Goal: Task Accomplishment & Management: Use online tool/utility

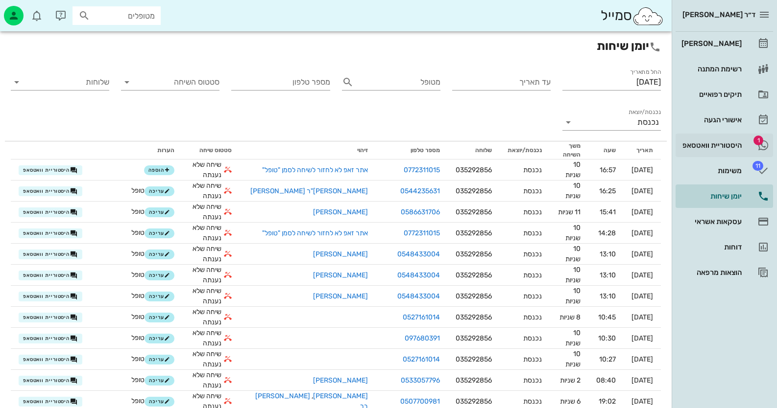
scroll to position [343, 0]
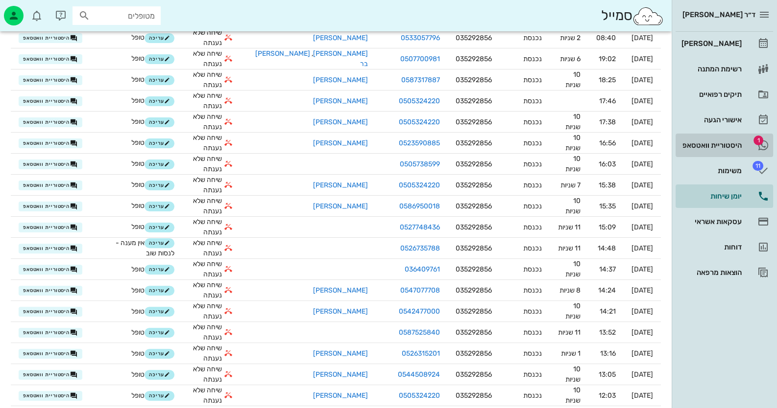
click at [732, 147] on div "היסטוריית וואטסאפ" at bounding box center [710, 146] width 62 height 8
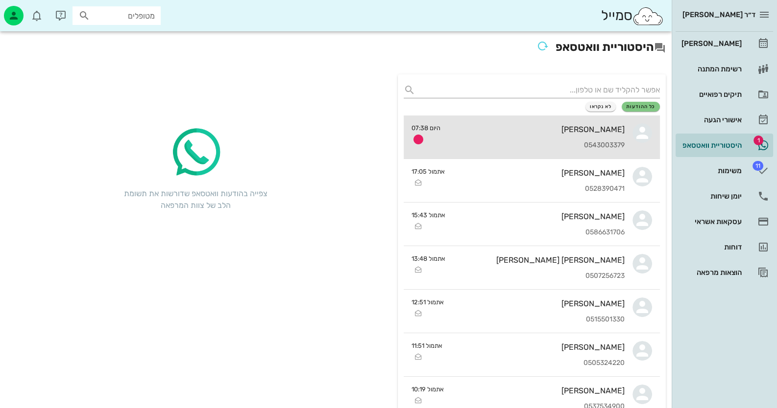
click at [632, 140] on link "[PERSON_NAME] 0543003379 היום 07:38" at bounding box center [532, 138] width 256 height 44
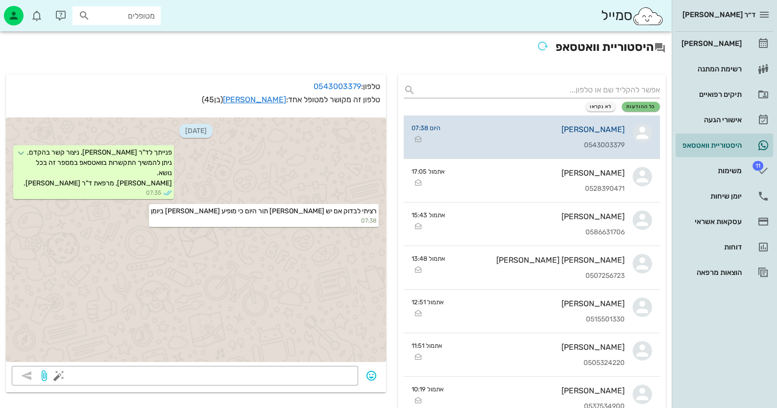
click at [606, 130] on div "[PERSON_NAME]" at bounding box center [536, 129] width 176 height 9
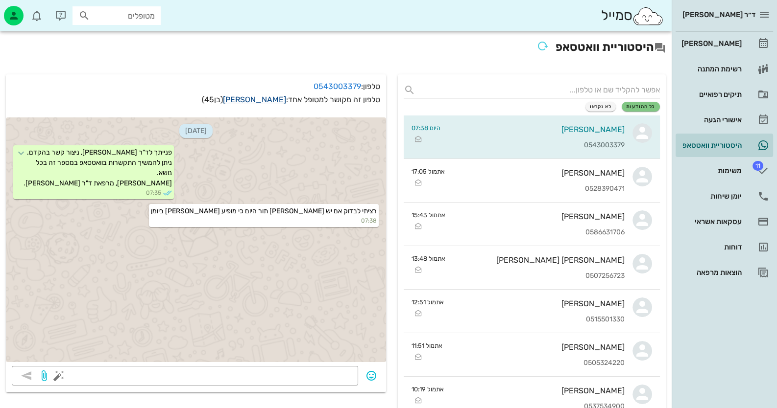
click at [265, 99] on link "[PERSON_NAME]" at bounding box center [254, 99] width 63 height 9
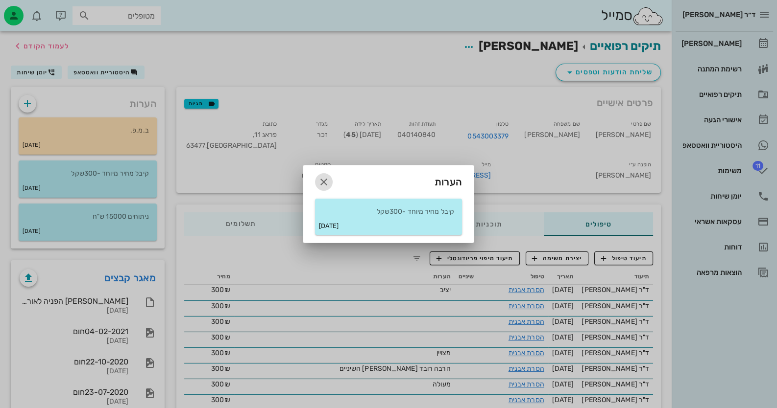
click at [321, 176] on button "button" at bounding box center [324, 182] width 18 height 18
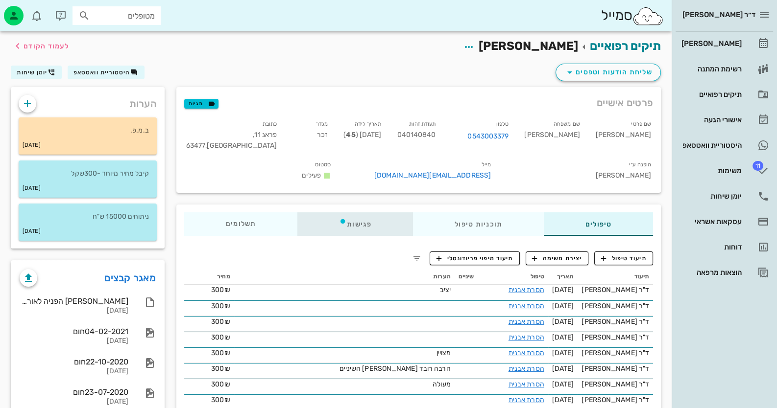
click at [356, 222] on div "פגישות" at bounding box center [355, 225] width 116 height 24
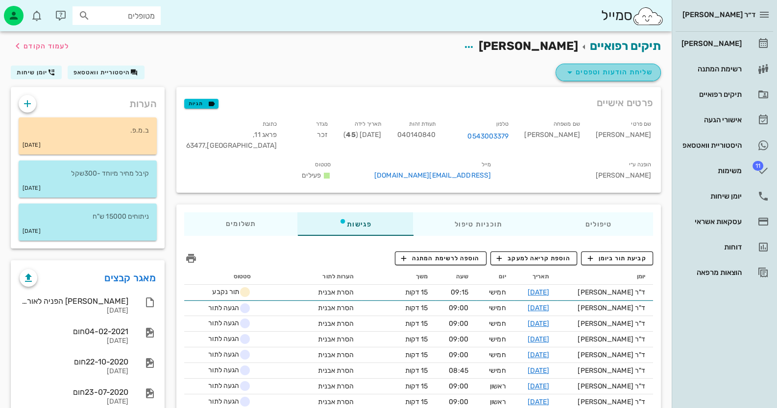
click at [619, 73] on span "שליחת הודעות וטפסים" at bounding box center [608, 73] width 89 height 12
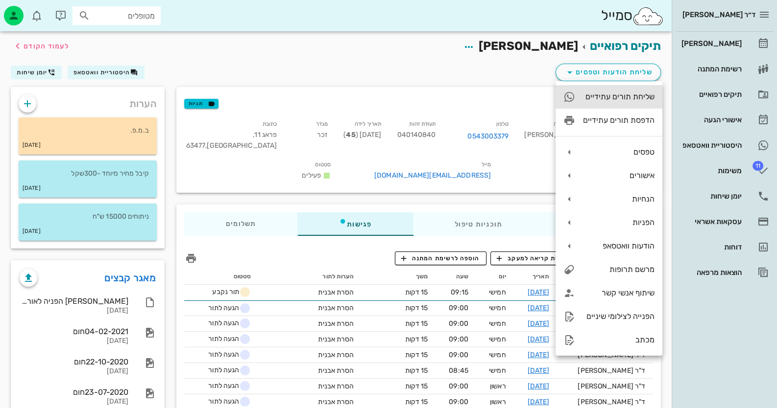
click at [626, 98] on div "שליחת תורים עתידיים" at bounding box center [619, 96] width 72 height 9
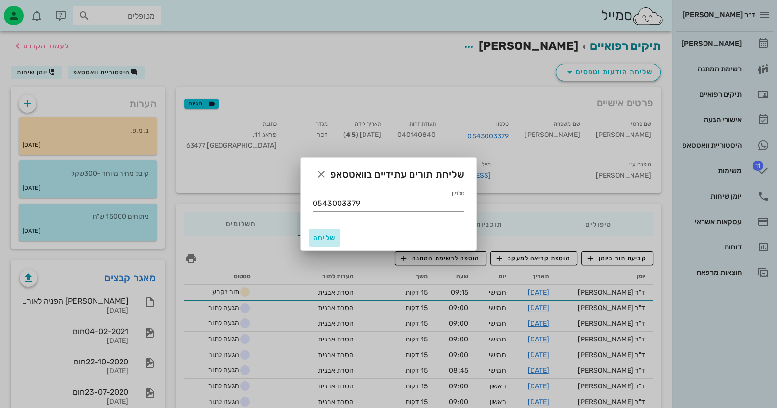
click at [321, 232] on button "שליחה" at bounding box center [324, 238] width 31 height 18
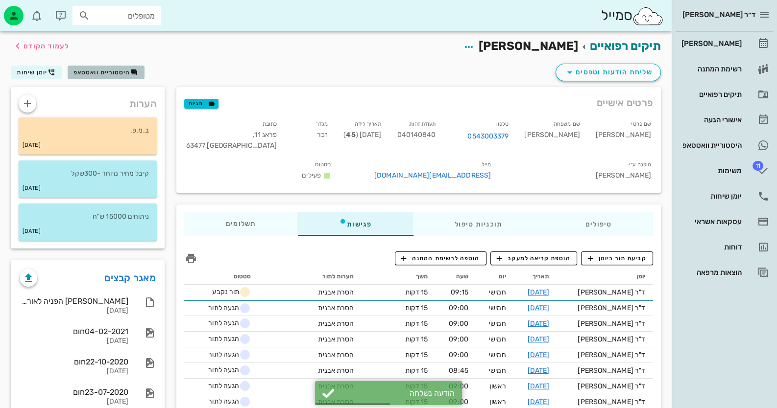
click at [102, 73] on span "היסטוריית וואטסאפ" at bounding box center [101, 72] width 57 height 7
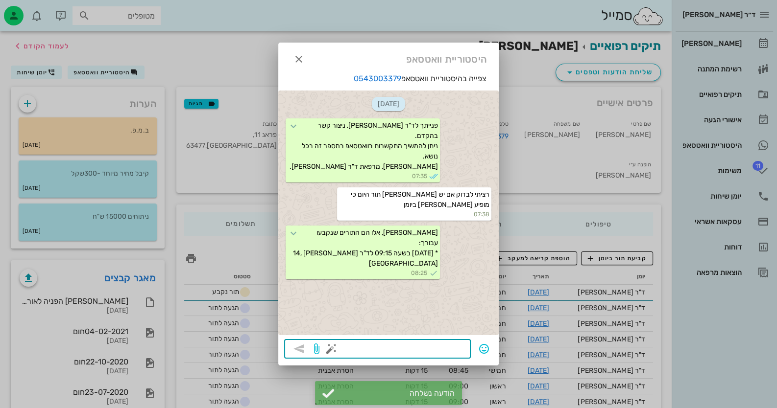
click at [428, 349] on textarea at bounding box center [399, 350] width 132 height 16
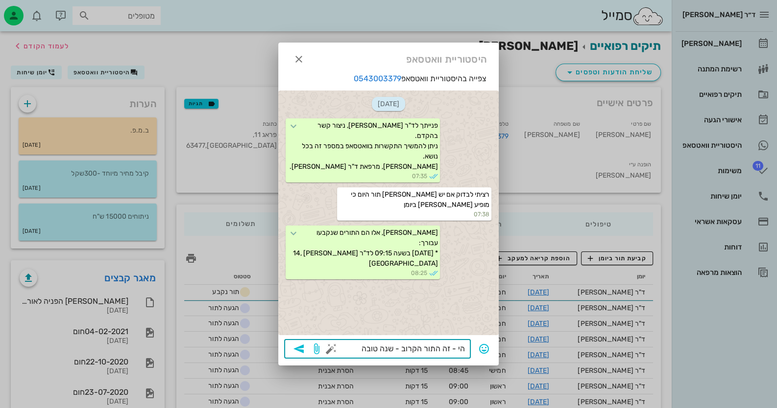
type textarea "הי - זה התור הקרוב - שנה טובה !"
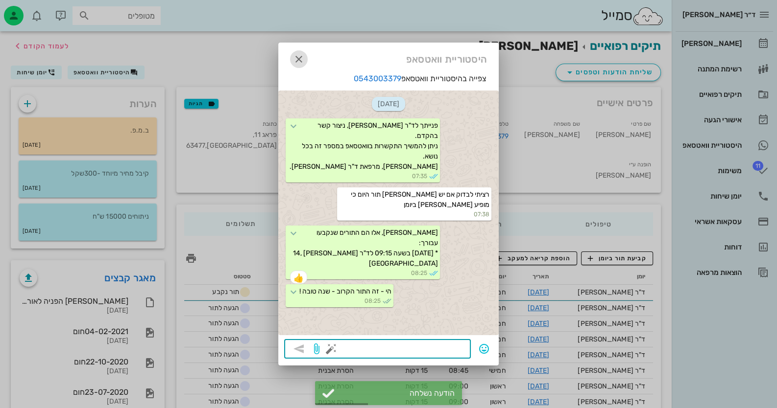
click at [294, 57] on icon "button" at bounding box center [299, 59] width 12 height 12
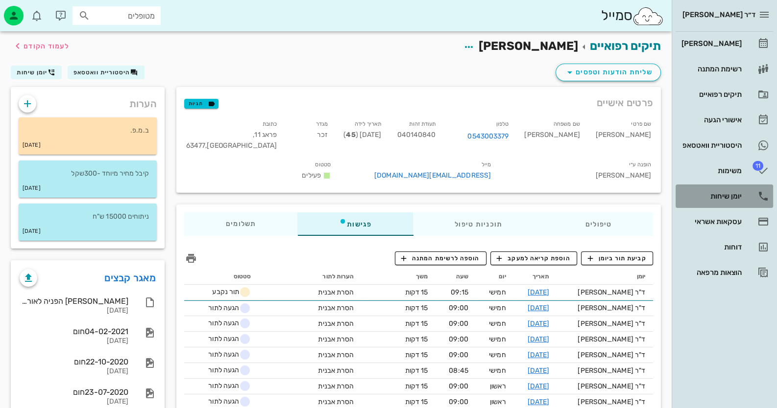
click at [719, 197] on div "יומן שיחות" at bounding box center [710, 196] width 62 height 8
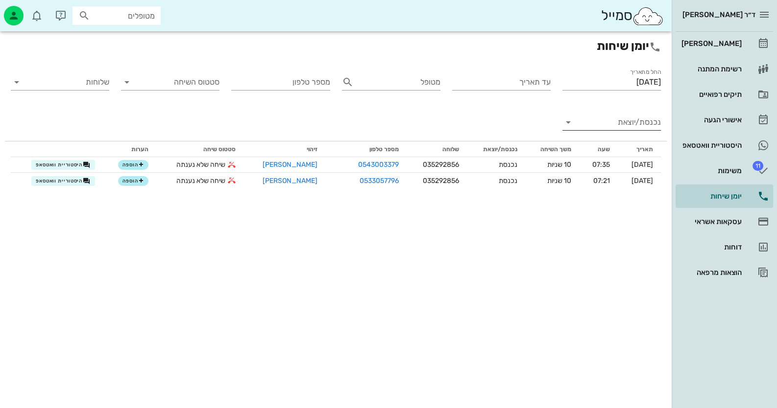
click at [634, 120] on input "נכנסת/יוצאת" at bounding box center [619, 123] width 83 height 16
click at [645, 129] on icon at bounding box center [649, 130] width 8 height 8
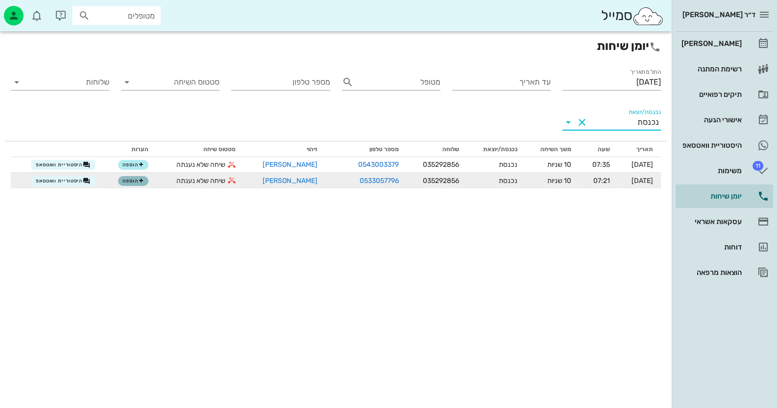
click at [132, 180] on span "הוספה" at bounding box center [133, 181] width 22 height 6
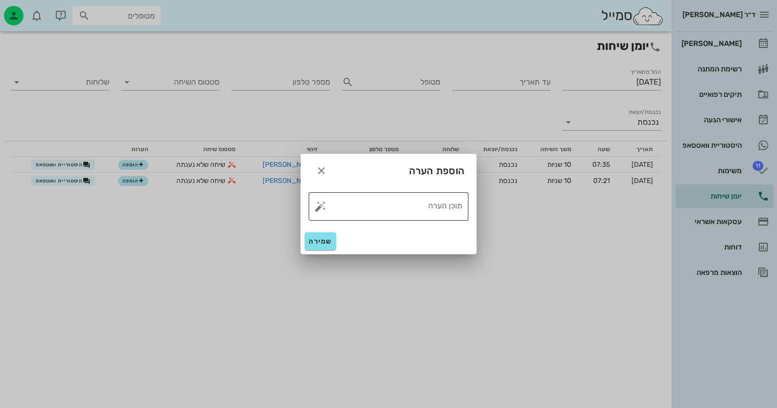
click at [318, 206] on button "button" at bounding box center [320, 207] width 12 height 12
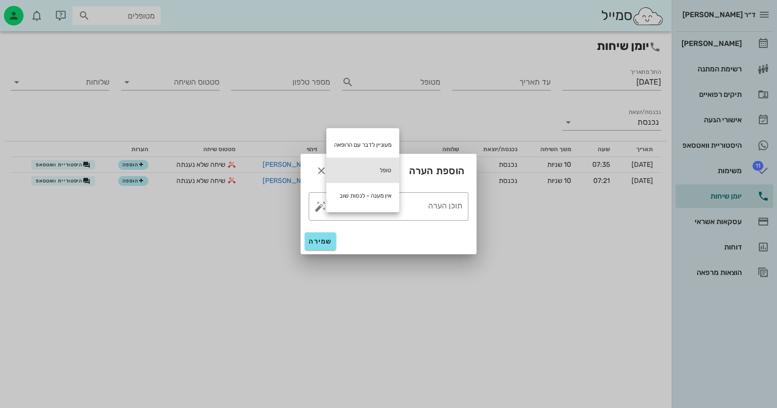
click at [381, 165] on div "טופל" at bounding box center [362, 170] width 73 height 25
type textarea "טופל"
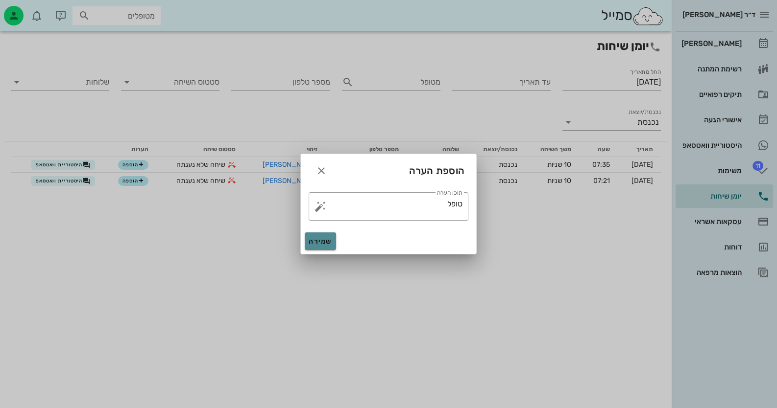
click at [311, 244] on span "שמירה" at bounding box center [321, 242] width 24 height 8
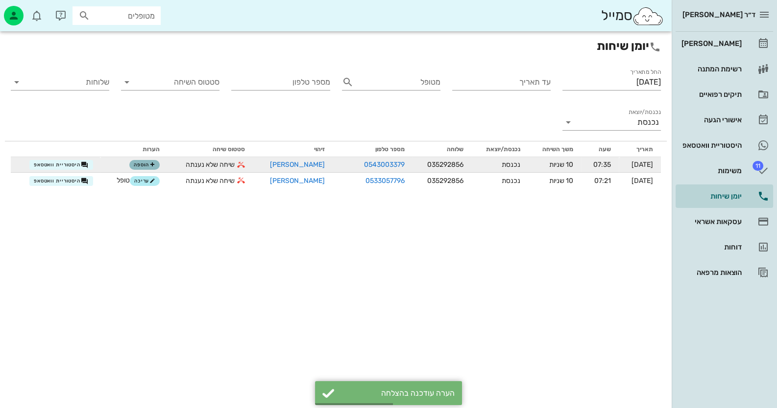
click at [151, 160] on button "הוספה" at bounding box center [144, 165] width 30 height 10
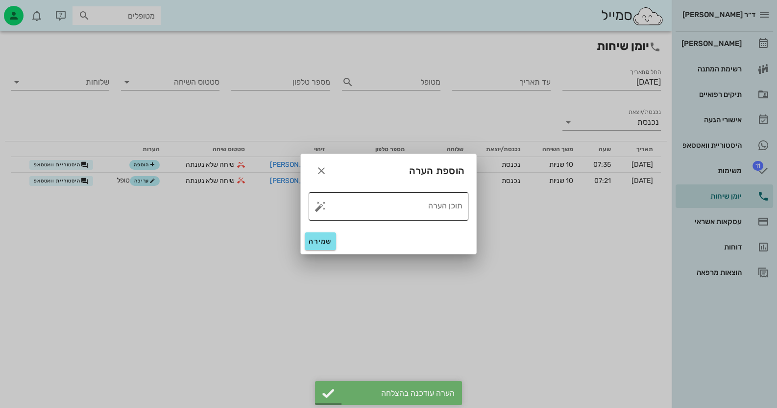
click at [320, 208] on button "button" at bounding box center [320, 207] width 12 height 12
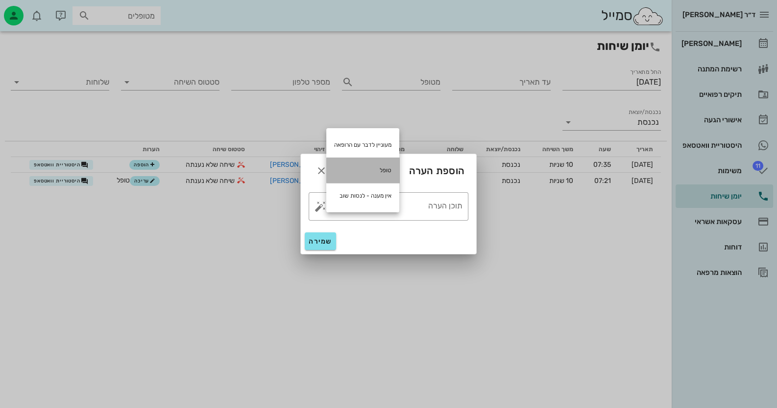
click at [374, 170] on div "טופל" at bounding box center [362, 170] width 73 height 25
type textarea "טופל"
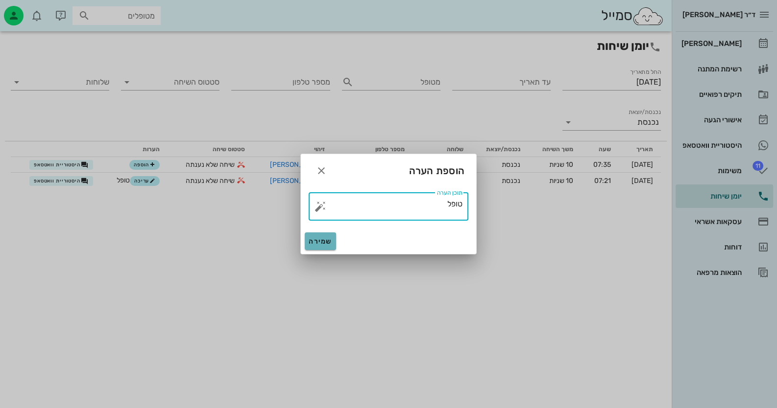
click at [321, 243] on button "שמירה" at bounding box center [320, 242] width 31 height 18
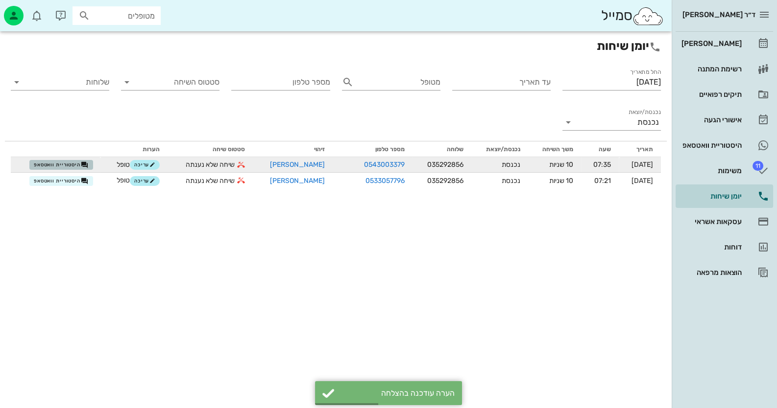
click at [84, 166] on icon "button" at bounding box center [85, 165] width 8 height 8
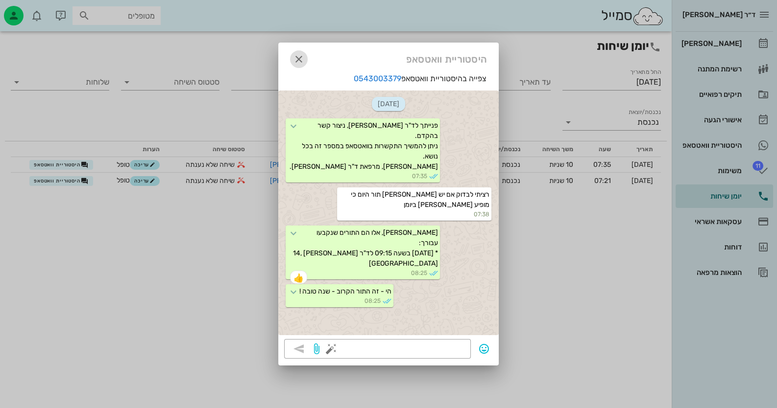
drag, startPoint x: 297, startPoint y: 56, endPoint x: 309, endPoint y: 57, distance: 11.3
click at [300, 56] on icon "button" at bounding box center [299, 59] width 12 height 12
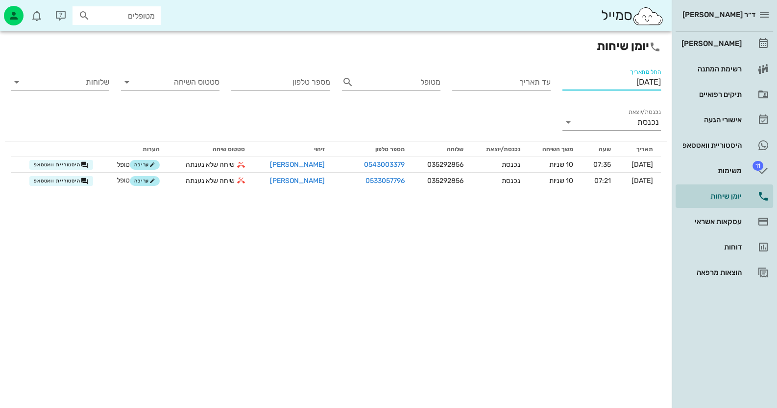
click at [634, 76] on input "[DATE]" at bounding box center [611, 82] width 98 height 16
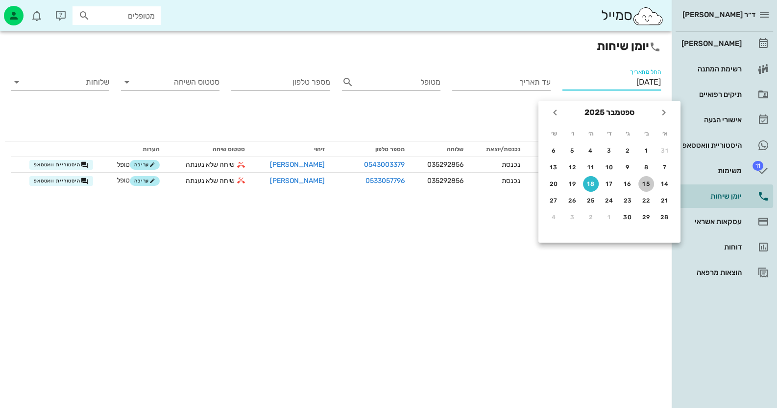
click at [643, 184] on div "15" at bounding box center [646, 184] width 16 height 7
type input "[DATE]"
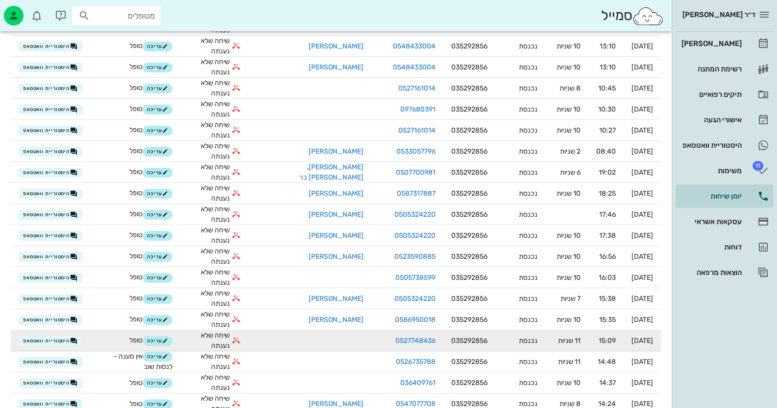
scroll to position [391, 0]
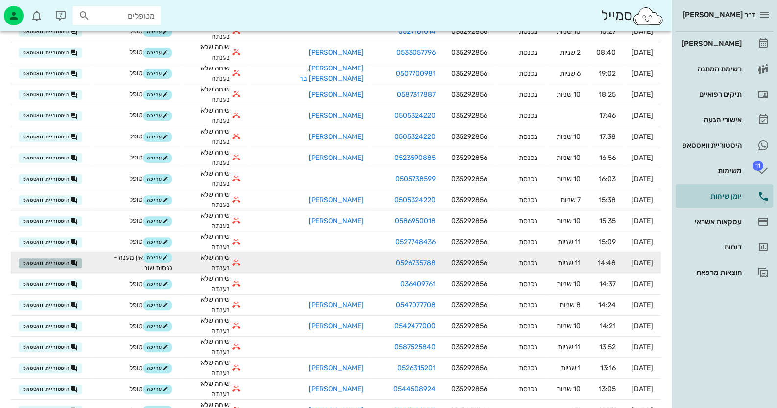
click at [62, 262] on span "היסטוריית וואטסאפ" at bounding box center [50, 264] width 55 height 8
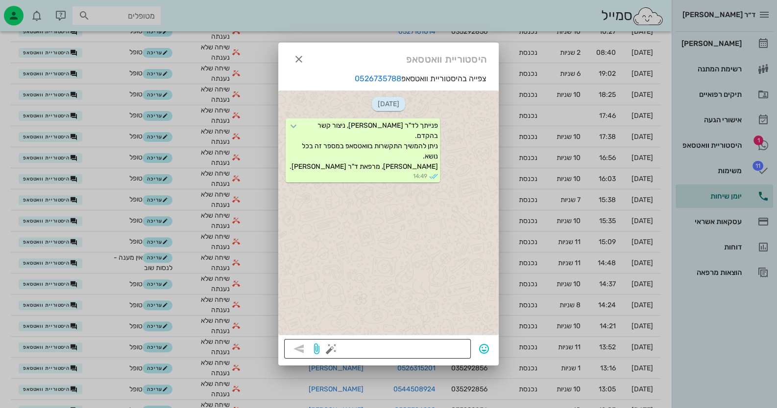
click at [333, 349] on button "button" at bounding box center [331, 349] width 12 height 12
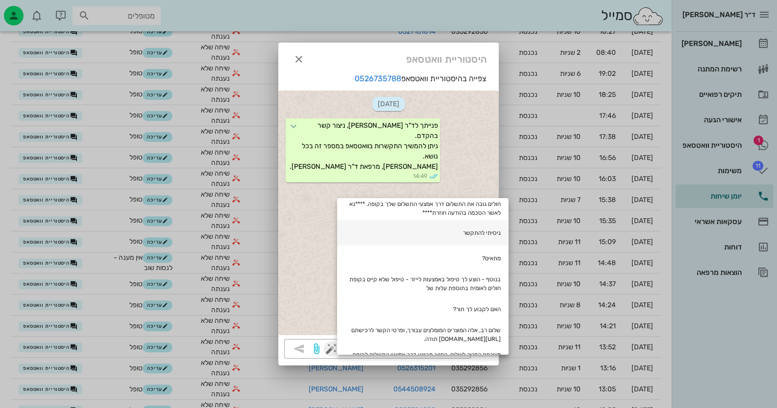
scroll to position [0, 0]
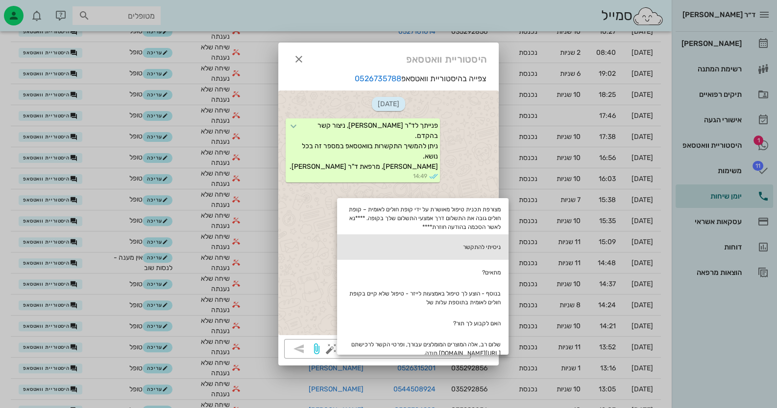
click at [504, 250] on div "ניסיתי להתקשר" at bounding box center [422, 247] width 171 height 25
type textarea "ניסיתי להתקשר"
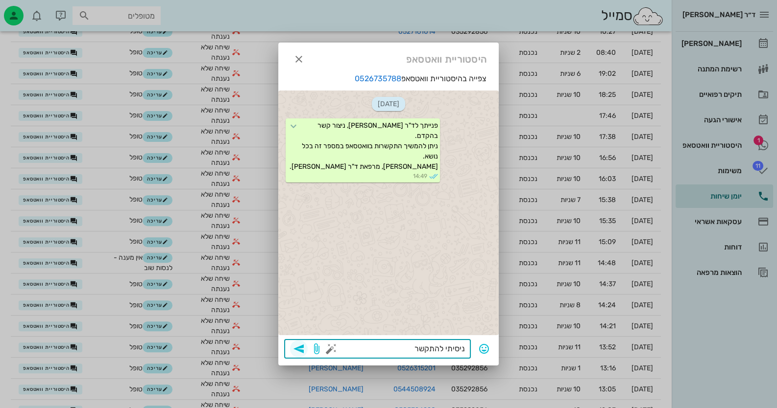
click at [301, 351] on icon "button" at bounding box center [299, 349] width 12 height 12
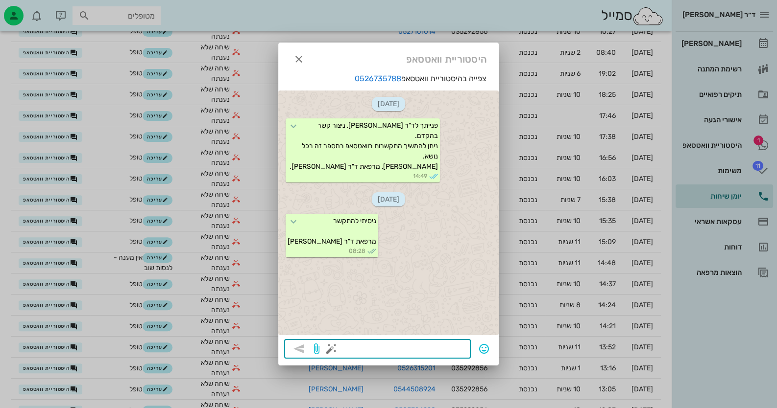
click at [730, 133] on div at bounding box center [388, 204] width 777 height 408
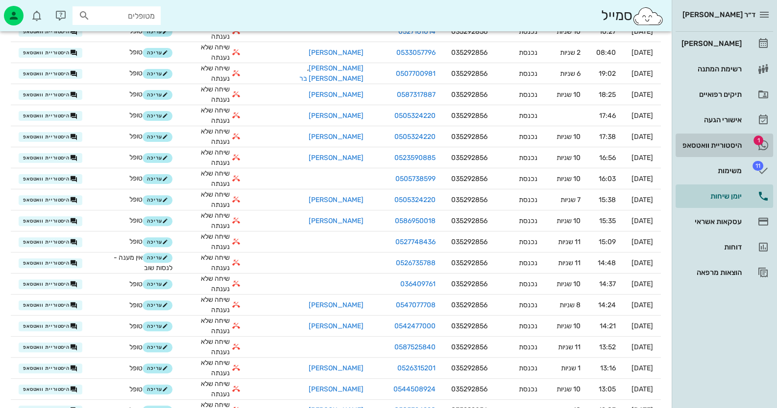
click at [729, 139] on div "היסטוריית וואטסאפ" at bounding box center [710, 146] width 62 height 16
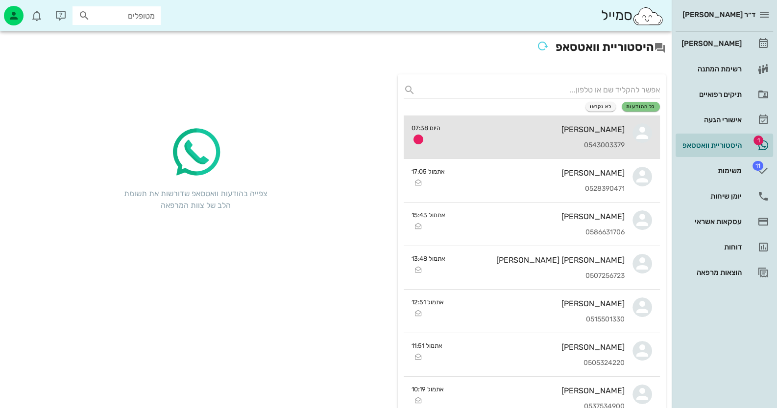
click at [604, 141] on div "[PERSON_NAME] 0543003379" at bounding box center [536, 137] width 176 height 43
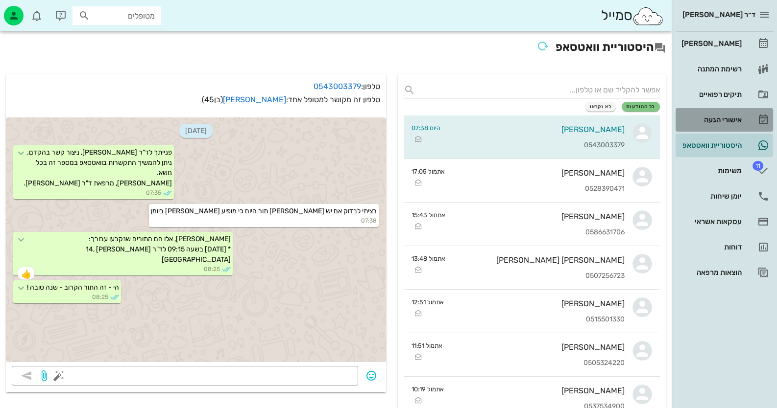
click at [741, 117] on div "אישורי הגעה" at bounding box center [710, 120] width 62 height 8
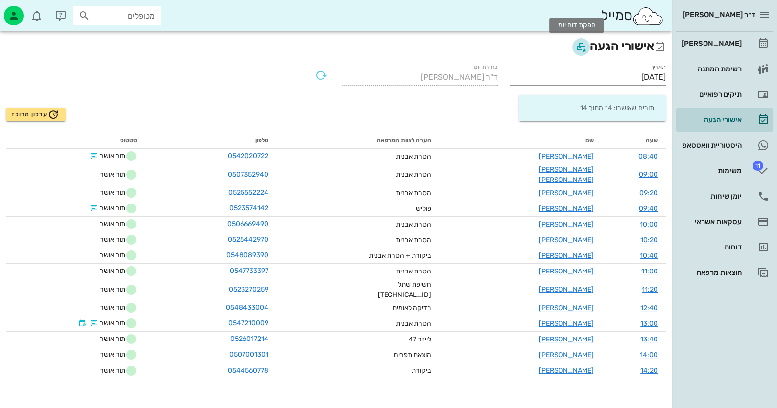
click at [576, 45] on icon "button" at bounding box center [581, 47] width 12 height 12
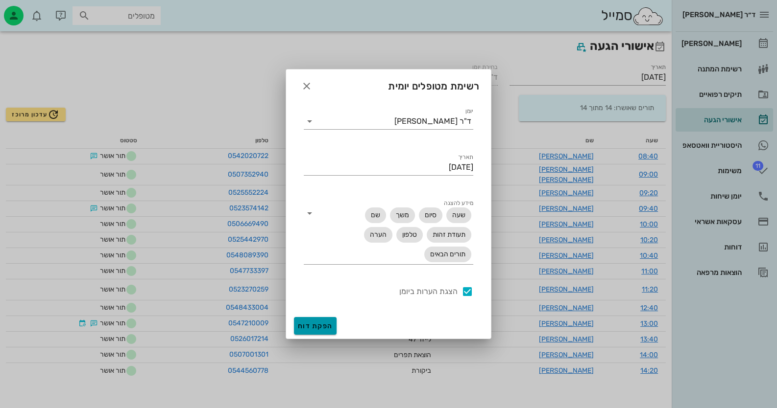
click at [326, 328] on span "הפקת דוח" at bounding box center [315, 326] width 35 height 8
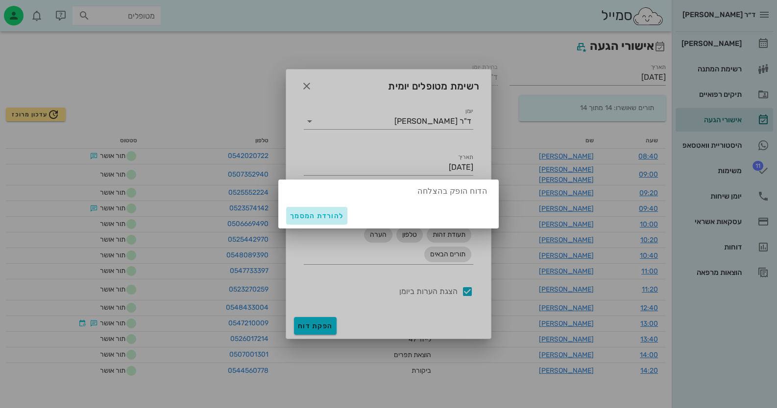
click at [317, 215] on span "להורדת המסמך" at bounding box center [316, 216] width 53 height 8
